Goal: Task Accomplishment & Management: Use online tool/utility

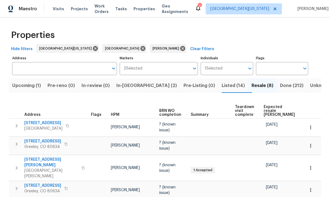
click at [230, 109] on span "Expected resale COE" at bounding box center [279, 111] width 31 height 12
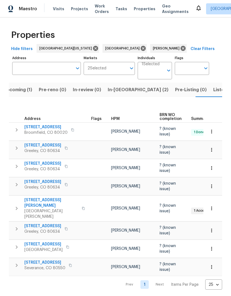
scroll to position [0, 10]
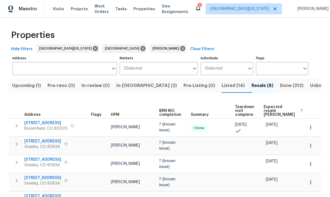
click at [43, 139] on span "[STREET_ADDRESS]" at bounding box center [42, 141] width 37 height 6
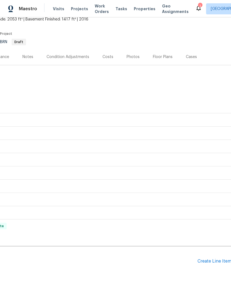
scroll to position [35, 81]
click at [211, 217] on div "Create Line Item" at bounding box center [214, 261] width 34 height 5
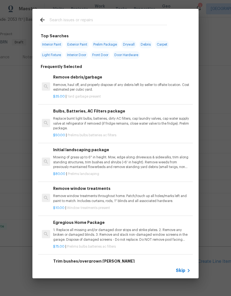
click at [52, 19] on input "text" at bounding box center [107, 21] width 117 height 8
click at [74, 45] on span "Exterior Paint" at bounding box center [77, 45] width 23 height 8
type input "Exterior Paint"
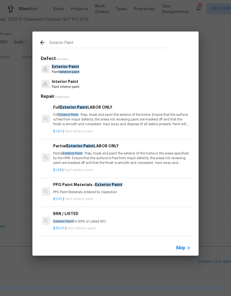
click at [183, 217] on span "Skip" at bounding box center [180, 248] width 9 height 6
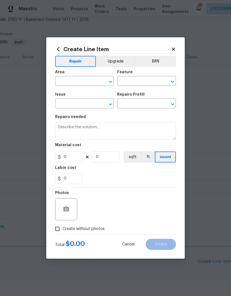
click at [62, 84] on input "text" at bounding box center [76, 81] width 43 height 9
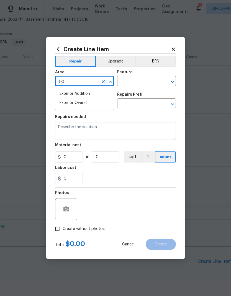
click at [66, 105] on li "Exterior Overall" at bounding box center [84, 102] width 59 height 9
type input "Exterior Overall"
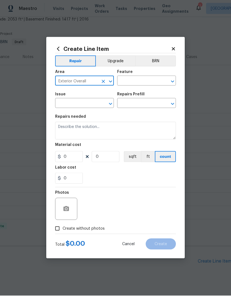
click at [162, 79] on icon "Clear" at bounding box center [165, 82] width 6 height 6
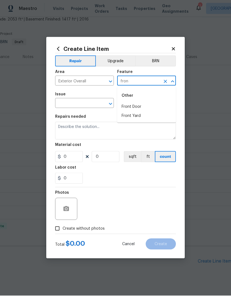
click at [158, 106] on li "Front Door" at bounding box center [146, 107] width 59 height 9
type input "Front Door"
click at [66, 101] on input "text" at bounding box center [76, 104] width 43 height 9
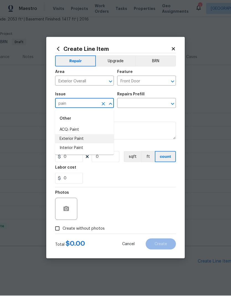
click at [59, 139] on li "Exterior Paint" at bounding box center [84, 139] width 59 height 9
type input "Exterior Paint"
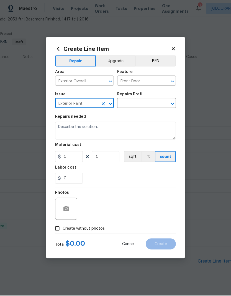
click at [128, 104] on input "text" at bounding box center [138, 104] width 43 height 9
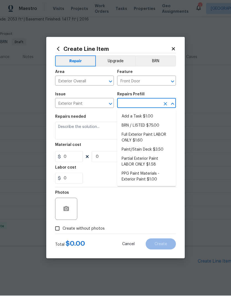
click at [122, 116] on li "Add a Task $1.00" at bounding box center [146, 116] width 59 height 9
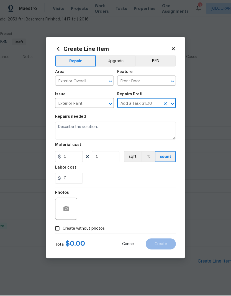
type input "Add a Task $1.00"
type input "Overall Paint"
type textarea "HPM to detail"
type input "1"
type input "Add a Task $1.00"
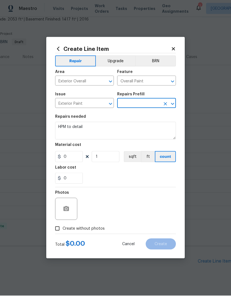
type input "1"
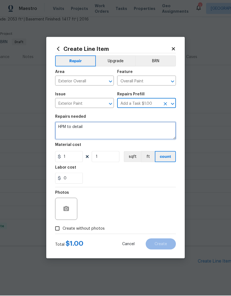
click at [71, 128] on textarea "HPM to detail" at bounding box center [115, 131] width 121 height 18
click at [70, 128] on textarea "HPM to detail" at bounding box center [115, 131] width 121 height 18
click at [73, 127] on textarea "HPM to detail" at bounding box center [115, 131] width 121 height 18
click at [69, 129] on textarea "HPM to detail" at bounding box center [115, 131] width 121 height 18
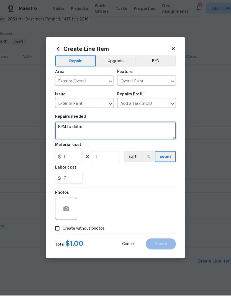
click at [69, 129] on textarea "HPM to detail" at bounding box center [115, 131] width 121 height 18
type textarea "FRONT DOOR, REWORK: Touch up paint at front door."
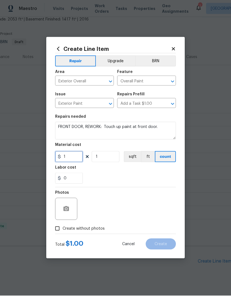
click at [61, 154] on input "1" at bounding box center [69, 157] width 28 height 11
type input "5"
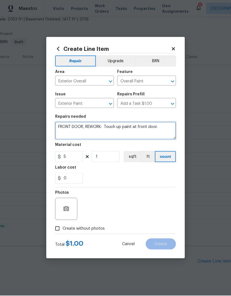
click at [170, 129] on textarea "FRONT DOOR, REWORK: Touch up paint at front door." at bounding box center [115, 131] width 121 height 18
click at [71, 133] on textarea "FRONT DOOR, REWORK: Touch up paint at front door. ****THIS MUST NE COMPLETED" at bounding box center [115, 131] width 121 height 18
click at [71, 132] on textarea "FRONT DOOR, REWORK: Touch up paint at front door. ****THIS MUST NE COMPLETED" at bounding box center [115, 131] width 121 height 18
click at [162, 135] on textarea "FRONT DOOR, REWORK: Touch up paint at front door. ****THIS MUST BE COMPLETED" at bounding box center [115, 131] width 121 height 18
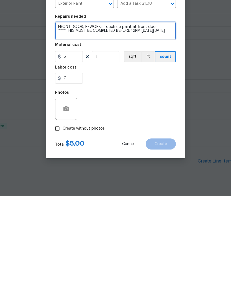
scroll to position [21, 0]
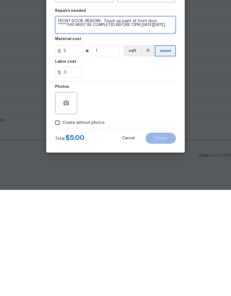
type textarea "FRONT DOOR, REWORK: Touch up paint at front door. ****THIS MUST BE COMPLETED BE…"
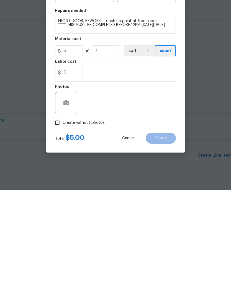
click at [55, 217] on input "Create without photos" at bounding box center [57, 229] width 11 height 11
checkbox input "true"
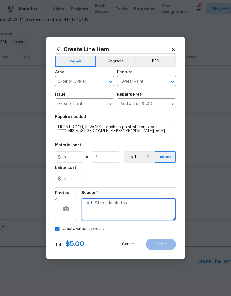
click at [168, 207] on textarea at bounding box center [129, 209] width 94 height 22
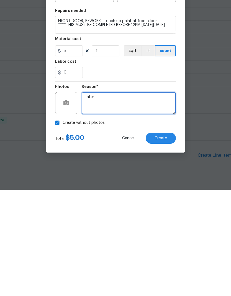
type textarea "Later"
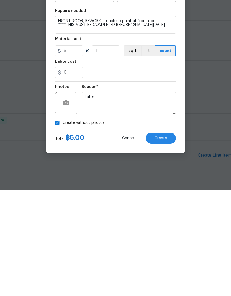
click at [171, 217] on button "Create" at bounding box center [160, 244] width 30 height 11
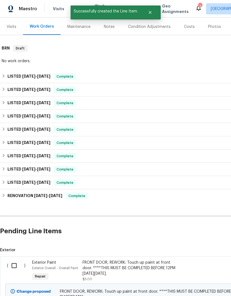
scroll to position [65, 0]
click at [18, 217] on input "checkbox" at bounding box center [16, 266] width 16 height 12
checkbox input "true"
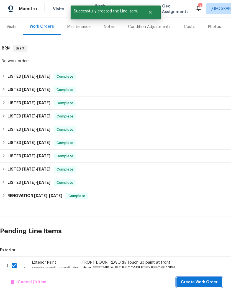
click at [199, 217] on button "Create Work Order" at bounding box center [199, 282] width 46 height 10
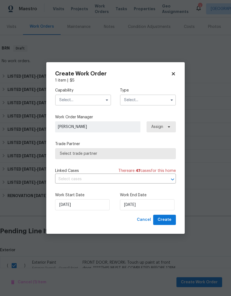
click at [62, 102] on input "text" at bounding box center [83, 100] width 56 height 11
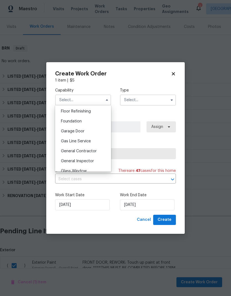
scroll to position [230, 0]
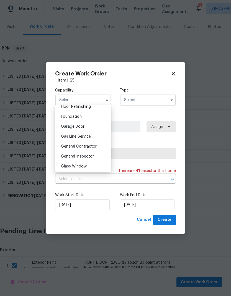
click at [61, 149] on div "General Contractor" at bounding box center [82, 147] width 53 height 10
type input "General Contractor"
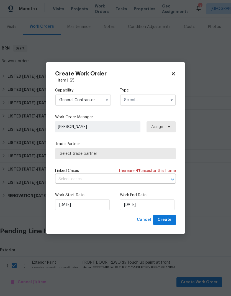
click at [167, 102] on input "text" at bounding box center [148, 100] width 56 height 11
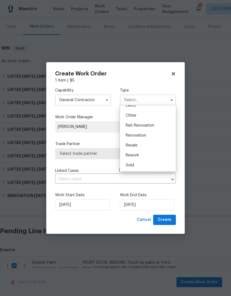
scroll to position [66, 0]
click at [156, 154] on div "Rework" at bounding box center [147, 155] width 53 height 10
type input "Rework"
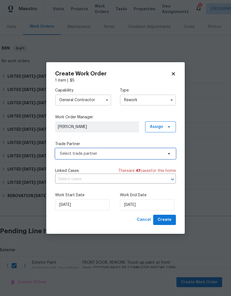
click at [67, 157] on span "Select trade partner" at bounding box center [115, 153] width 121 height 11
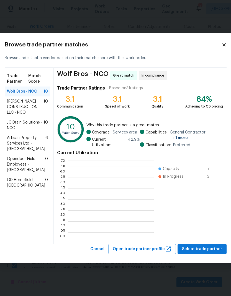
scroll to position [77, 86]
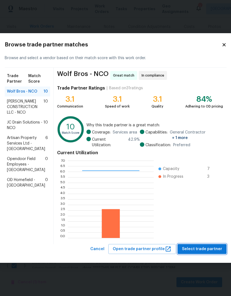
click at [201, 217] on span "Select trade partner" at bounding box center [202, 249] width 40 height 7
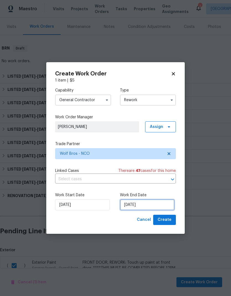
click at [169, 205] on input "10/8/2025" at bounding box center [147, 204] width 54 height 11
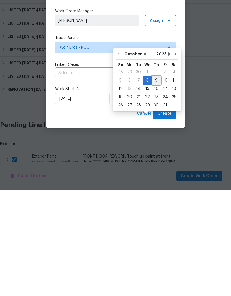
click at [157, 183] on div "9" at bounding box center [156, 187] width 9 height 8
type input "10/9/2025"
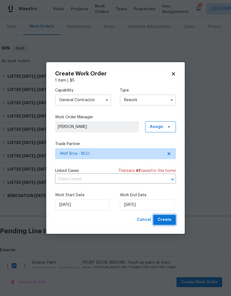
click at [172, 217] on button "Create" at bounding box center [164, 220] width 23 height 10
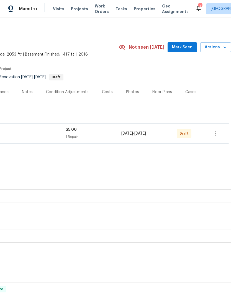
scroll to position [0, 82]
click at [221, 127] on button "button" at bounding box center [215, 133] width 13 height 13
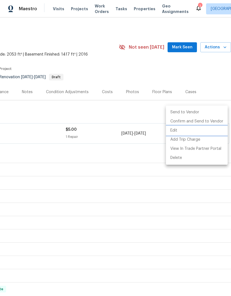
click at [198, 129] on li "Edit" at bounding box center [197, 130] width 62 height 9
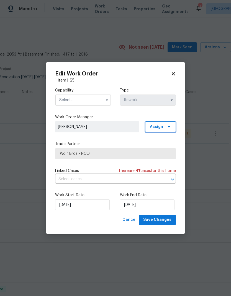
click at [166, 125] on icon at bounding box center [168, 127] width 4 height 4
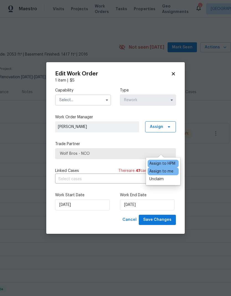
click at [169, 175] on div "Unclaim" at bounding box center [162, 179] width 31 height 8
click at [168, 175] on div "Unclaim" at bounding box center [162, 179] width 31 height 8
click at [172, 169] on div "Assign to me" at bounding box center [161, 172] width 24 height 6
click at [176, 160] on div "Assign to HPM" at bounding box center [162, 164] width 31 height 8
click at [173, 169] on div "Assign to me" at bounding box center [161, 172] width 24 height 6
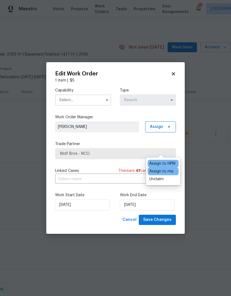
click at [163, 176] on div "Unclaim" at bounding box center [156, 179] width 14 height 6
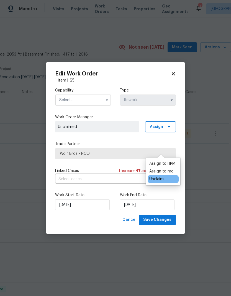
click at [163, 176] on div "Unclaim" at bounding box center [156, 179] width 14 height 6
click at [168, 217] on span "Save Changes" at bounding box center [157, 220] width 28 height 7
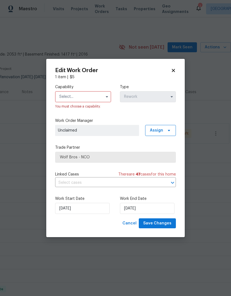
click at [69, 97] on input "text" at bounding box center [83, 96] width 56 height 11
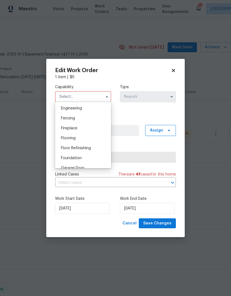
scroll to position [243, 0]
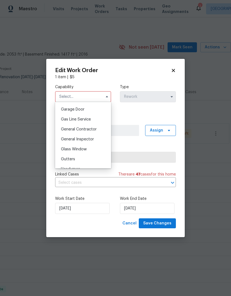
click at [62, 127] on span "General Contractor" at bounding box center [79, 129] width 36 height 4
type input "General Contractor"
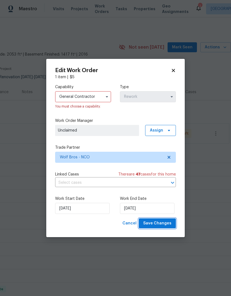
click at [169, 217] on span "Save Changes" at bounding box center [157, 223] width 28 height 7
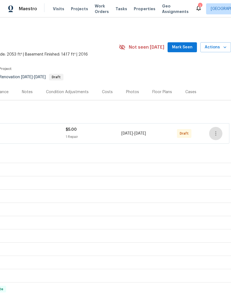
scroll to position [0, 82]
click at [216, 130] on icon "button" at bounding box center [215, 133] width 7 height 7
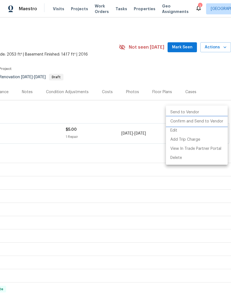
click at [215, 124] on li "Confirm and Send to Vendor" at bounding box center [197, 121] width 62 height 9
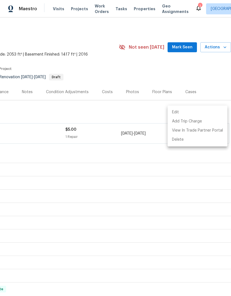
click at [208, 95] on div at bounding box center [115, 148] width 231 height 296
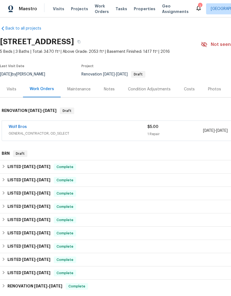
scroll to position [3, 0]
click at [19, 125] on link "Wolf Bros" at bounding box center [18, 127] width 18 height 4
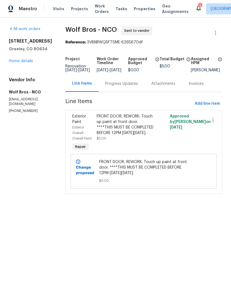
click at [141, 131] on div "FRONT DOOR, REWORK: Touch up paint at front door. ****THIS MUST BE COMPLETED BE…" at bounding box center [126, 125] width 58 height 22
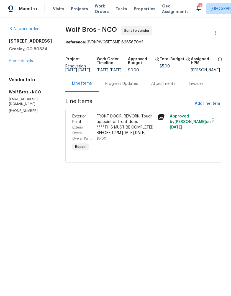
click at [18, 61] on link "Home details" at bounding box center [21, 61] width 24 height 4
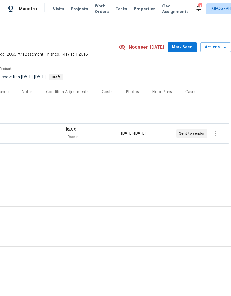
scroll to position [0, 82]
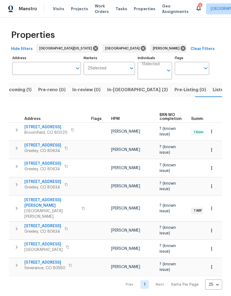
scroll to position [0, 10]
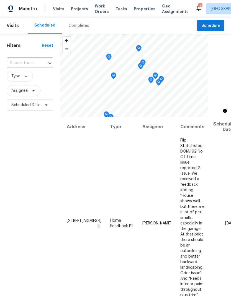
click at [23, 64] on input "text" at bounding box center [22, 63] width 31 height 9
type input "5701"
click at [14, 79] on li "5701 W 5th St, Greeley, CO 80634" at bounding box center [29, 75] width 46 height 9
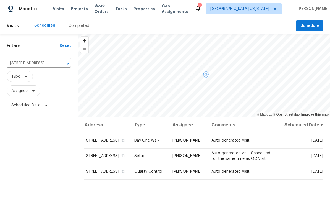
click at [0, 0] on span at bounding box center [0, 0] width 0 height 0
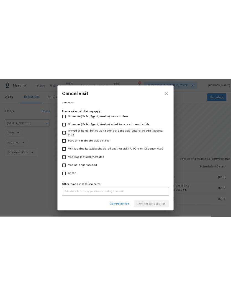
scroll to position [50, 0]
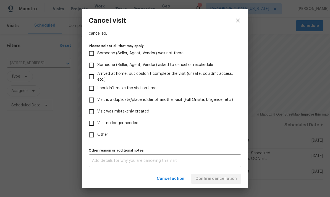
click at [97, 111] on input "Visit was mistakenly created" at bounding box center [92, 112] width 12 height 12
checkbox input "true"
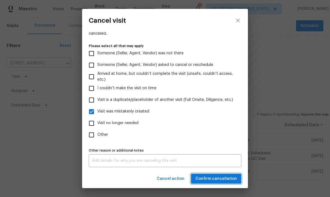
click at [230, 179] on span "Confirm cancellation" at bounding box center [215, 178] width 41 height 7
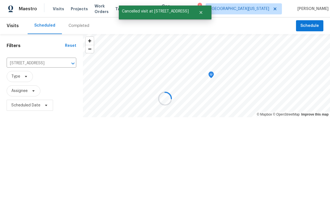
click at [226, 177] on div at bounding box center [165, 98] width 330 height 197
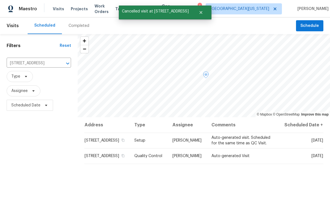
click at [0, 0] on span at bounding box center [0, 0] width 0 height 0
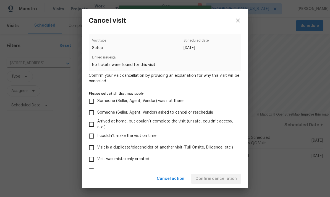
click at [88, 161] on input "Visit was mistakenly created" at bounding box center [92, 159] width 12 height 12
checkbox input "true"
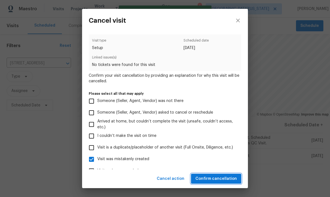
click at [230, 180] on span "Confirm cancellation" at bounding box center [215, 178] width 41 height 7
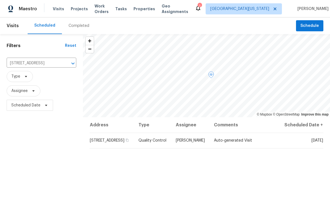
click at [0, 0] on icon at bounding box center [0, 0] width 0 height 0
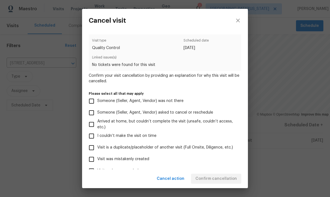
click at [230, 161] on div "Cancel visit Visit type Quality Control Scheduled date 10/9/2025 Linked issues(…" at bounding box center [165, 98] width 330 height 197
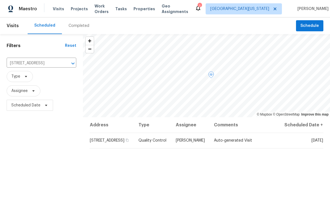
click at [0, 0] on span at bounding box center [0, 0] width 0 height 0
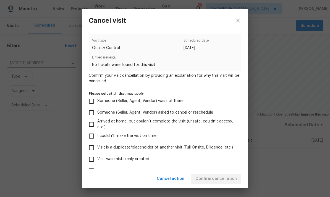
click at [93, 160] on input "Visit was mistakenly created" at bounding box center [92, 159] width 12 height 12
checkbox input "true"
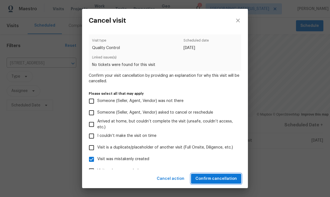
click at [230, 176] on span "Confirm cancellation" at bounding box center [215, 178] width 41 height 7
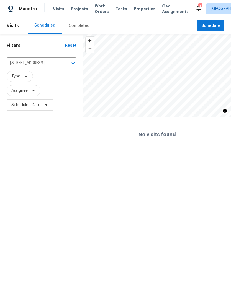
click at [64, 65] on icon "Clear" at bounding box center [66, 64] width 6 height 6
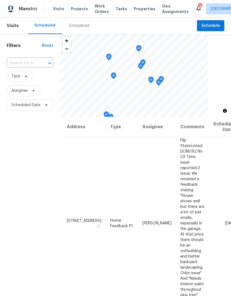
click at [30, 181] on div "Filters Reset ​ Type Assignee Scheduled Date" at bounding box center [30, 194] width 60 height 320
click at [27, 184] on div "Filters Reset ​ Type Assignee Scheduled Date" at bounding box center [30, 194] width 60 height 320
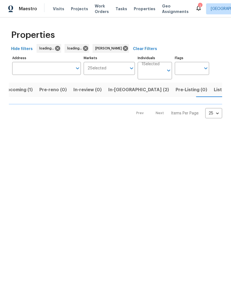
scroll to position [0, 10]
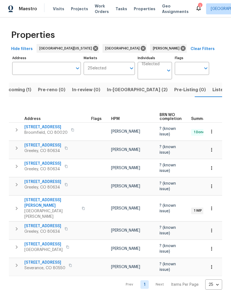
click at [212, 92] on span "Listed (14)" at bounding box center [223, 90] width 23 height 8
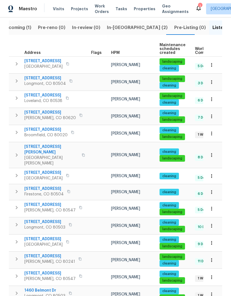
scroll to position [62, 0]
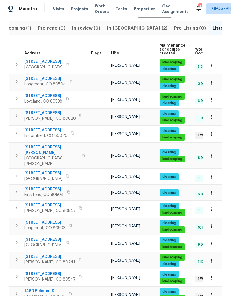
click at [79, 275] on icon "button" at bounding box center [80, 276] width 3 height 3
click at [77, 273] on button "button" at bounding box center [80, 277] width 7 height 8
click at [68, 271] on div "5510 Homeward Dr Timnath, CO 80547" at bounding box center [55, 276] width 62 height 11
click at [79, 275] on icon "button" at bounding box center [80, 276] width 3 height 3
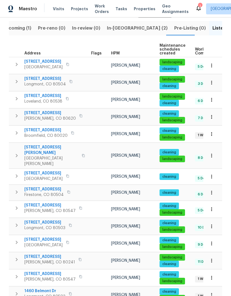
click at [79, 275] on icon "button" at bounding box center [80, 276] width 3 height 3
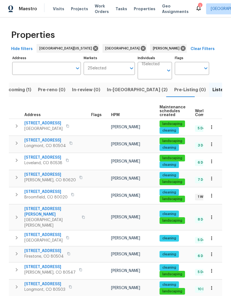
scroll to position [0, 0]
click at [140, 50] on icon at bounding box center [143, 48] width 6 height 6
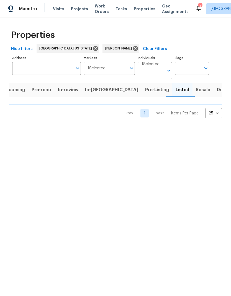
scroll to position [0, 5]
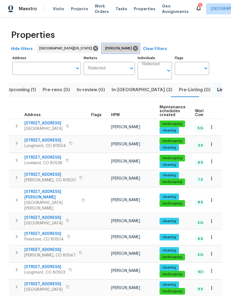
click at [133, 49] on icon at bounding box center [135, 48] width 5 height 5
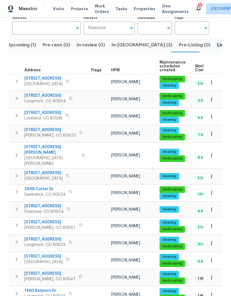
scroll to position [40, 0]
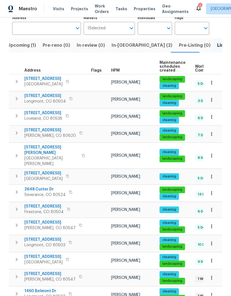
click at [69, 191] on icon "button" at bounding box center [70, 192] width 3 height 3
click at [67, 188] on button "button" at bounding box center [70, 192] width 7 height 8
